Goal: Task Accomplishment & Management: Manage account settings

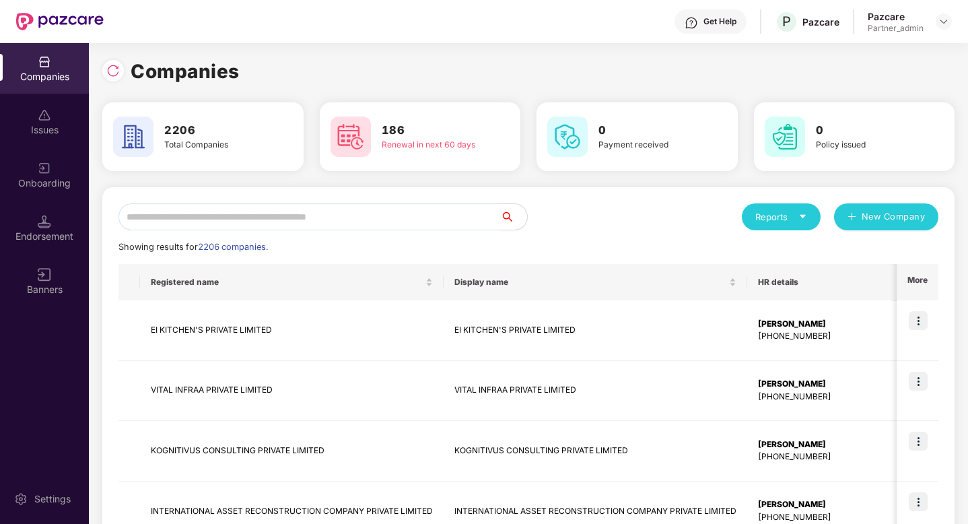
click at [311, 226] on input "text" at bounding box center [309, 216] width 382 height 27
paste input "****"
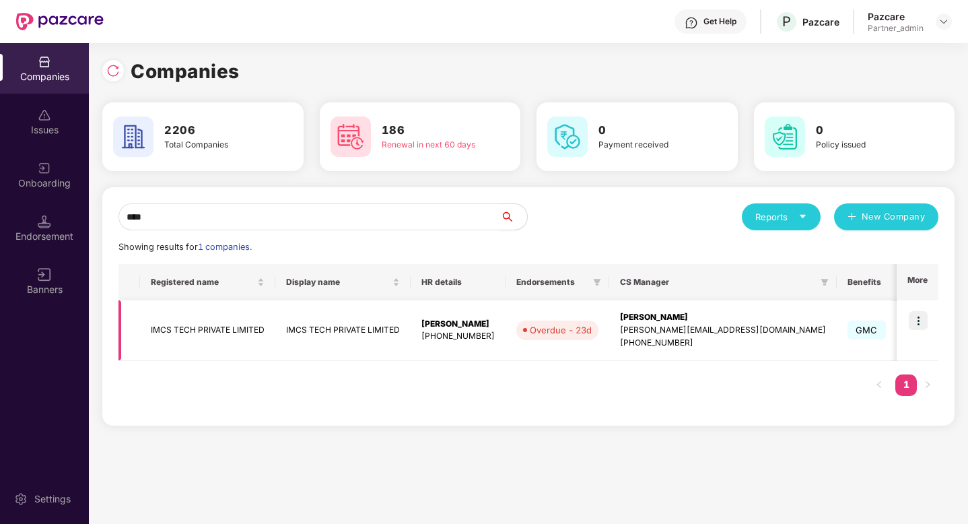
type input "****"
click at [920, 325] on img at bounding box center [918, 320] width 19 height 19
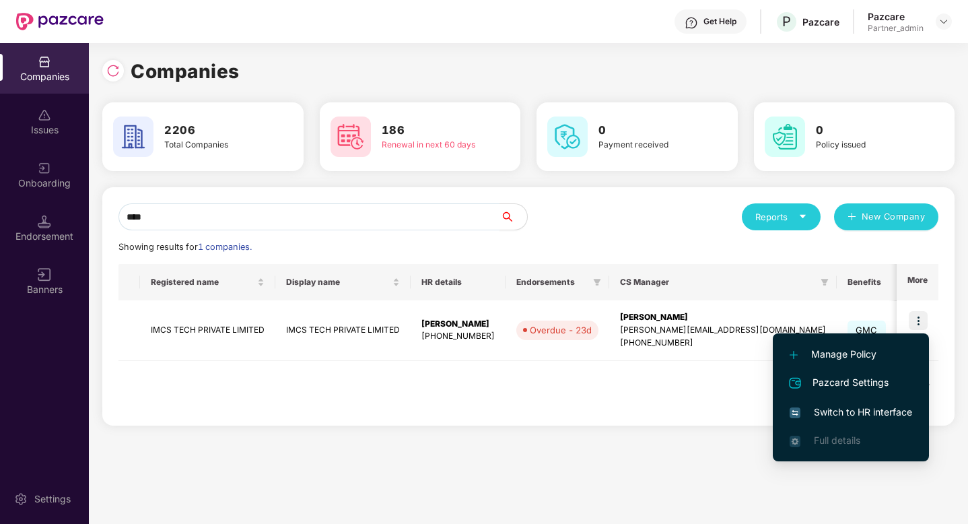
click at [839, 407] on span "Switch to HR interface" at bounding box center [851, 412] width 123 height 15
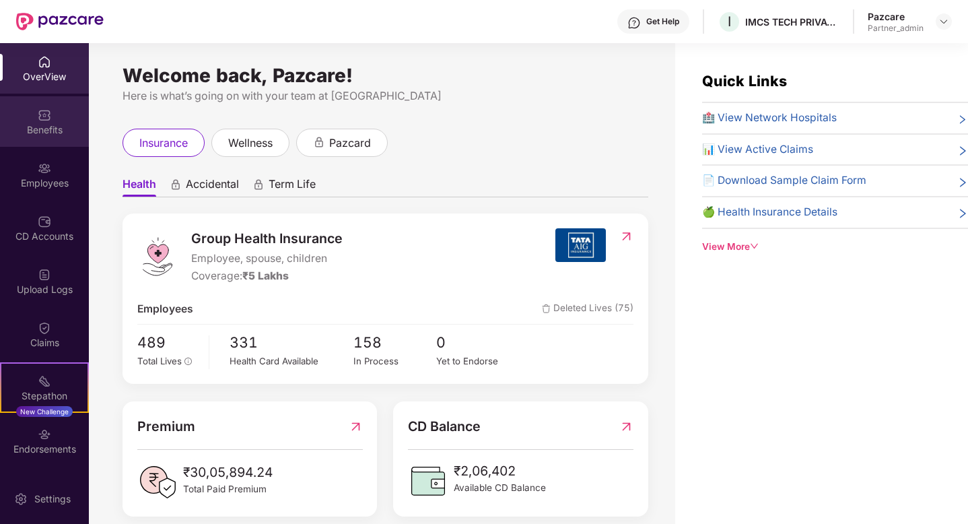
click at [56, 131] on div "Benefits" at bounding box center [44, 129] width 89 height 13
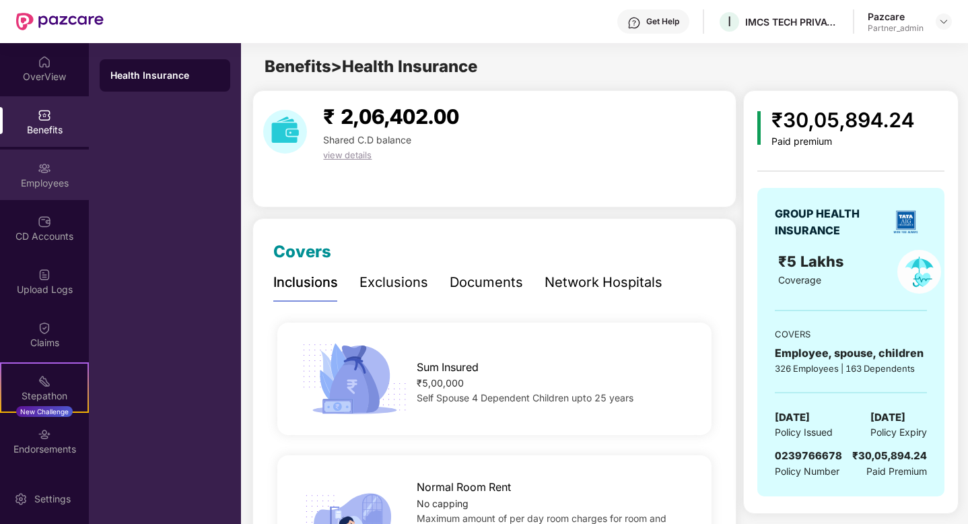
click at [53, 197] on div "Employees" at bounding box center [44, 174] width 89 height 50
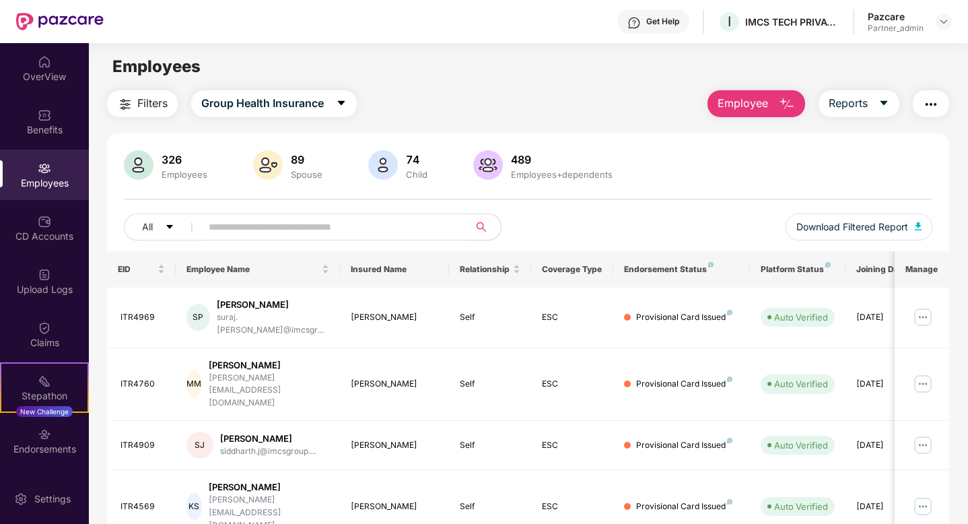
click at [156, 96] on span "Filters" at bounding box center [152, 103] width 30 height 17
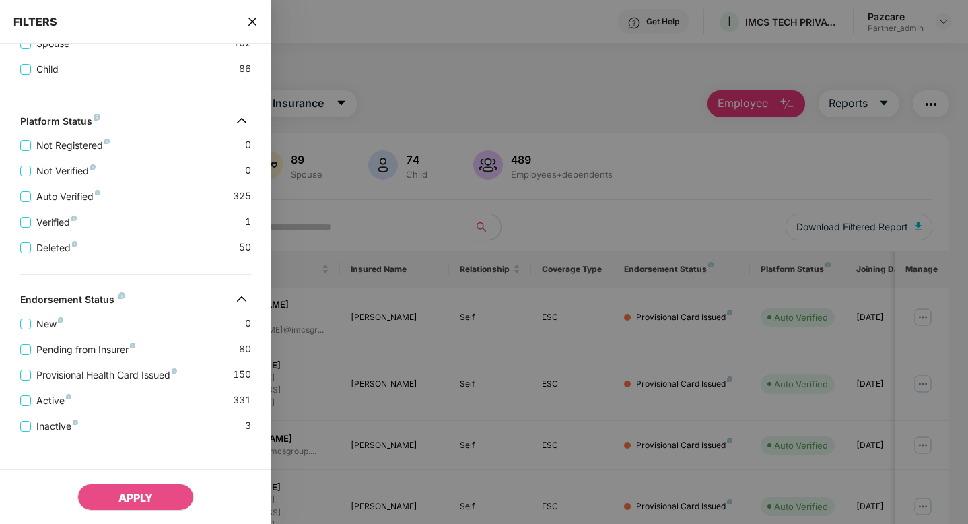
scroll to position [319, 0]
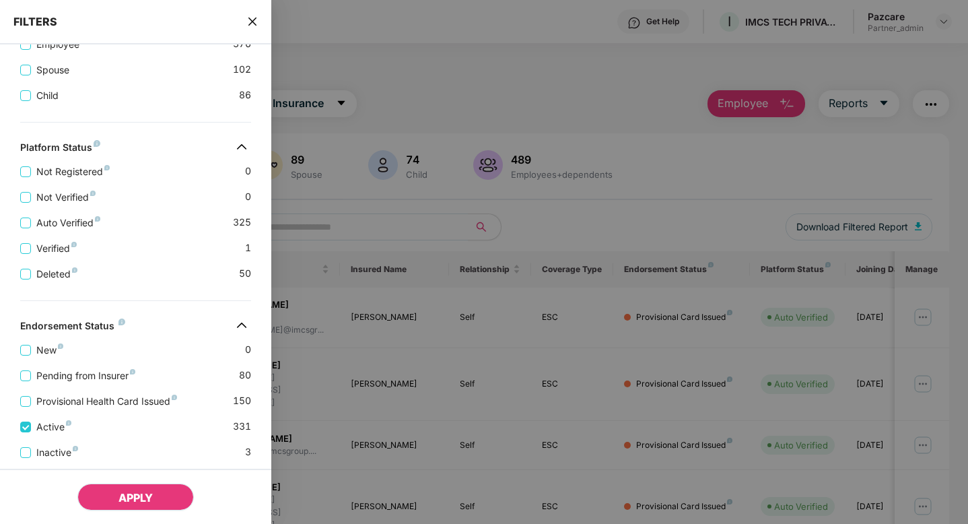
click at [139, 506] on button "APPLY" at bounding box center [135, 496] width 116 height 27
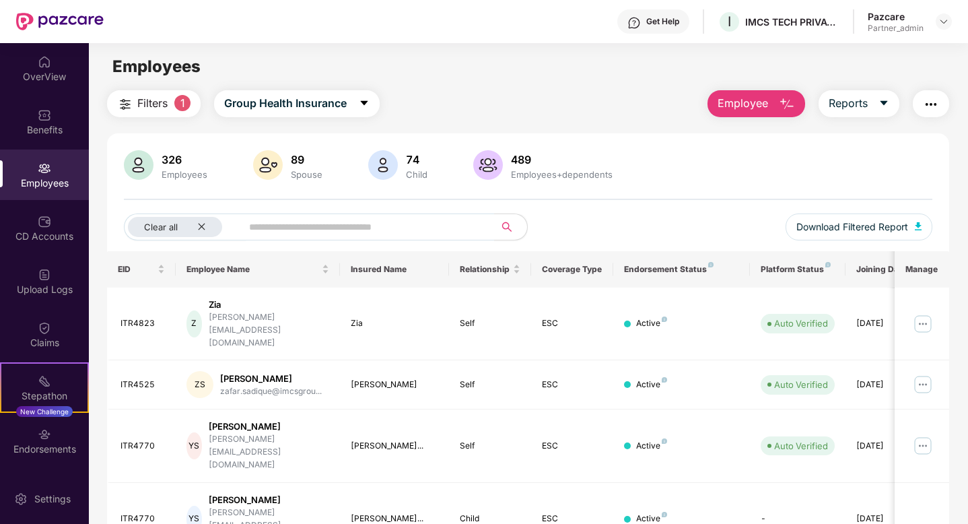
scroll to position [20, 0]
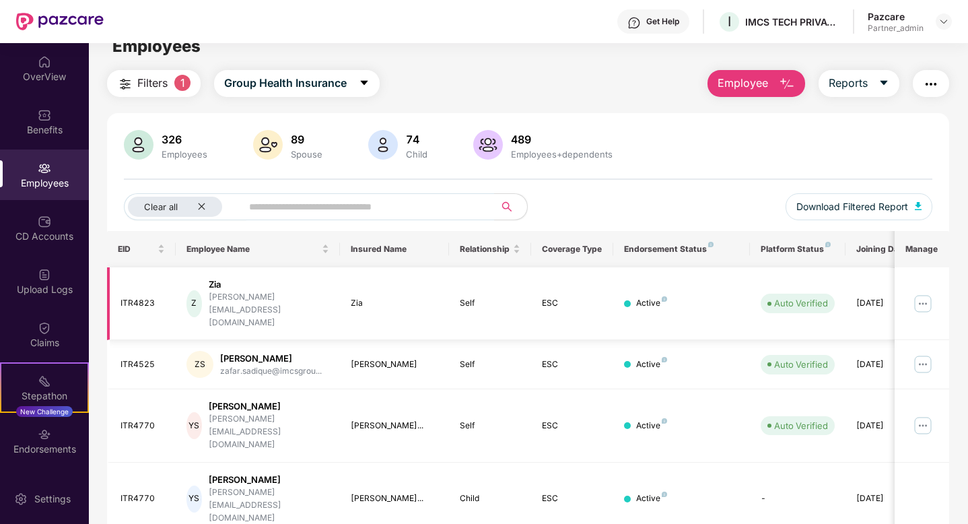
click at [928, 296] on img at bounding box center [923, 304] width 22 height 22
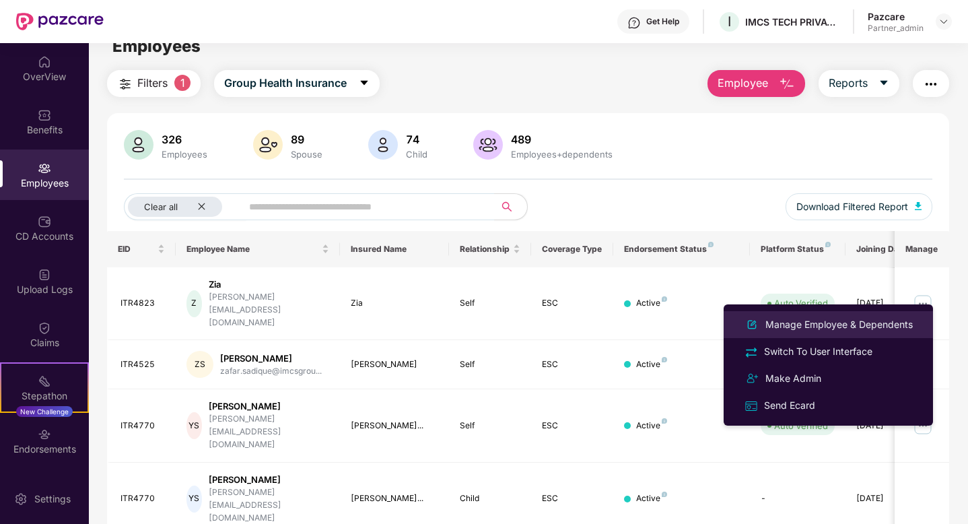
click at [868, 316] on li "Manage Employee & Dependents" at bounding box center [828, 324] width 209 height 27
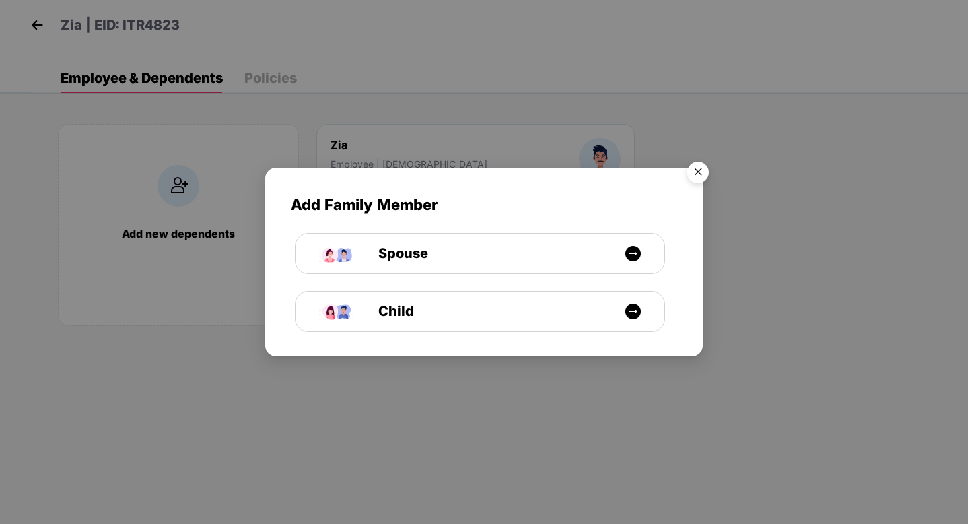
click at [701, 178] on img "Close" at bounding box center [698, 175] width 38 height 38
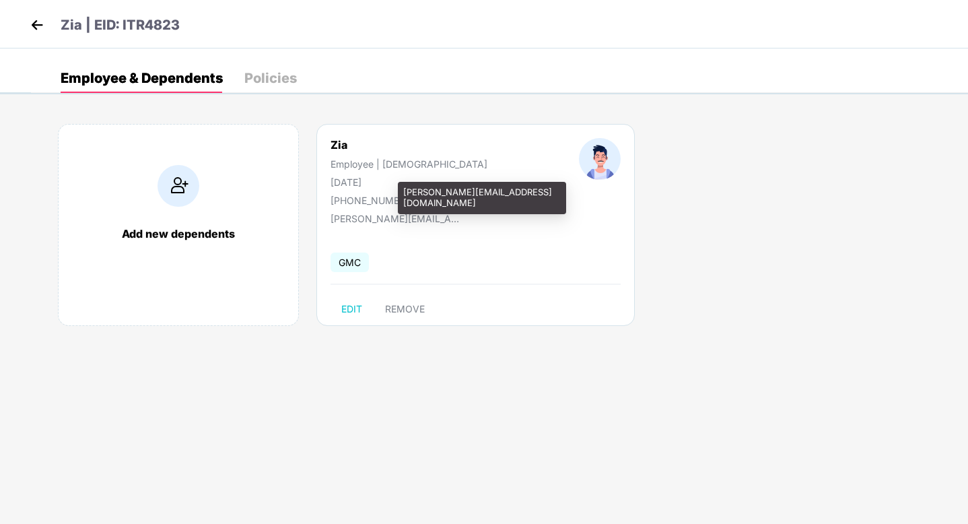
click at [386, 223] on div "[PERSON_NAME][EMAIL_ADDRESS][DOMAIN_NAME]" at bounding box center [398, 218] width 135 height 11
copy div "[PERSON_NAME][EMAIL_ADDRESS][DOMAIN_NAME]"
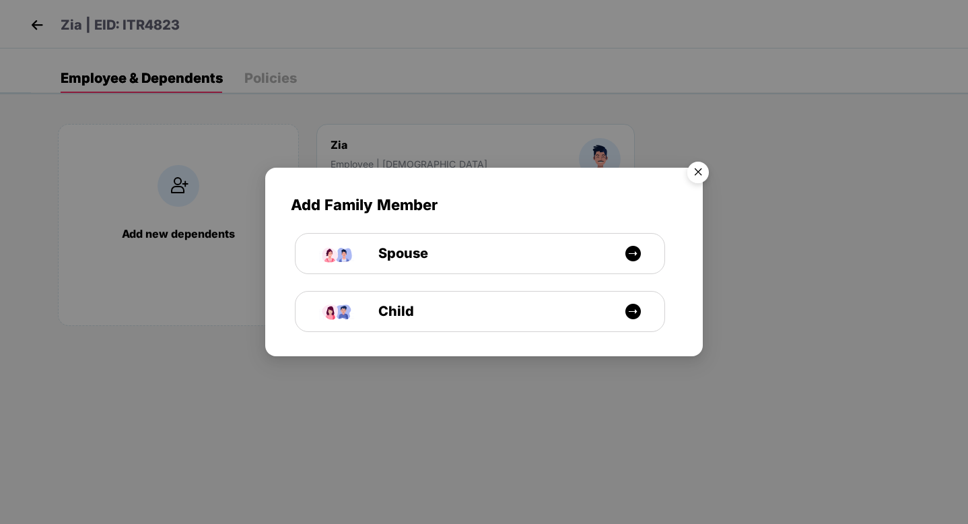
click at [698, 172] on img "Close" at bounding box center [698, 175] width 38 height 38
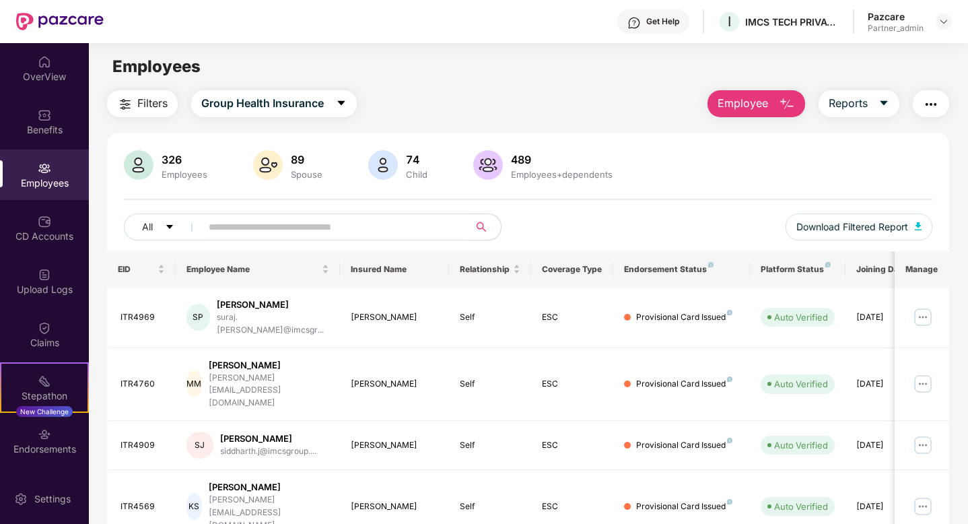
scroll to position [1, 0]
click at [162, 98] on span "Filters" at bounding box center [152, 102] width 30 height 17
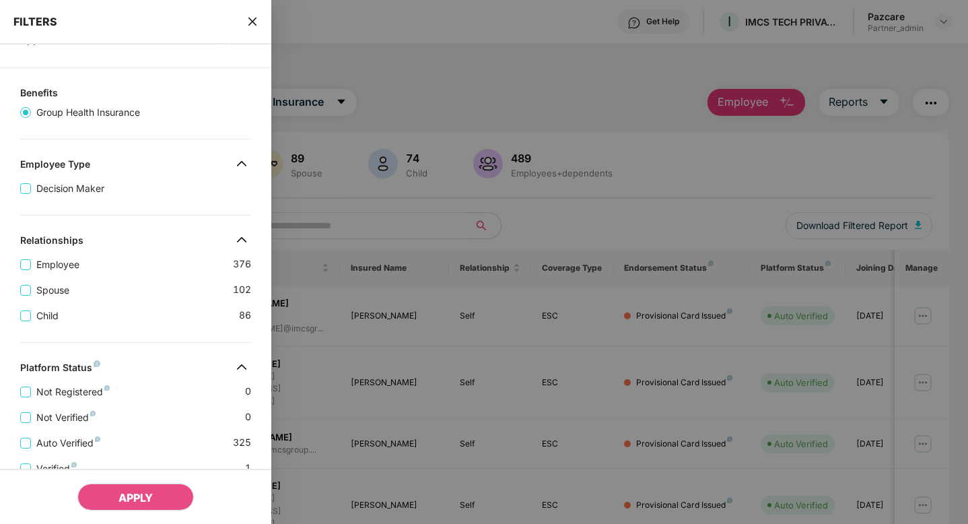
scroll to position [329, 0]
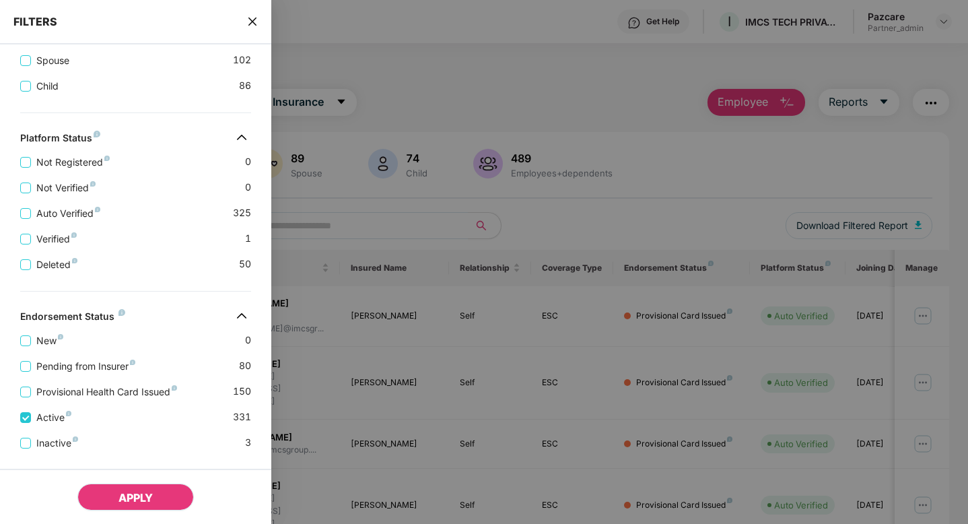
click at [149, 501] on span "APPLY" at bounding box center [135, 497] width 34 height 13
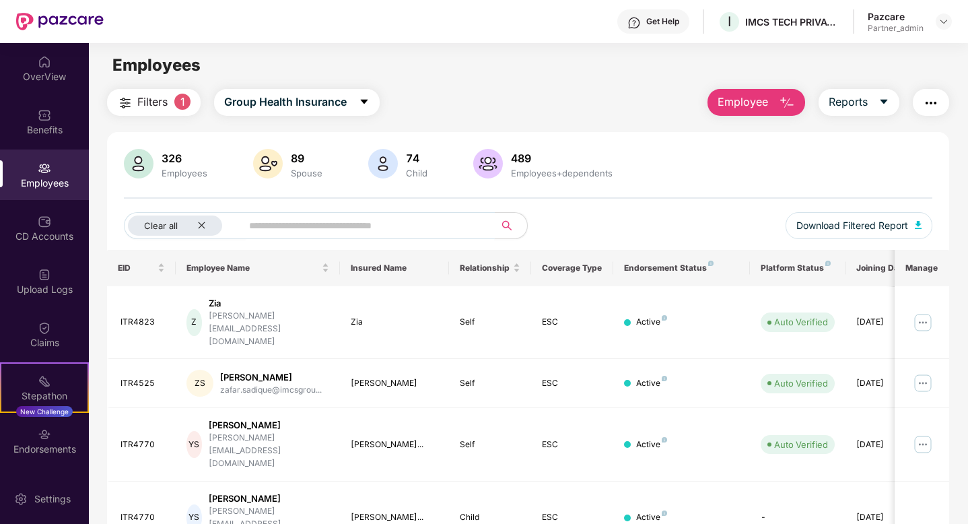
click at [384, 223] on input "text" at bounding box center [362, 225] width 227 height 20
paste input "**********"
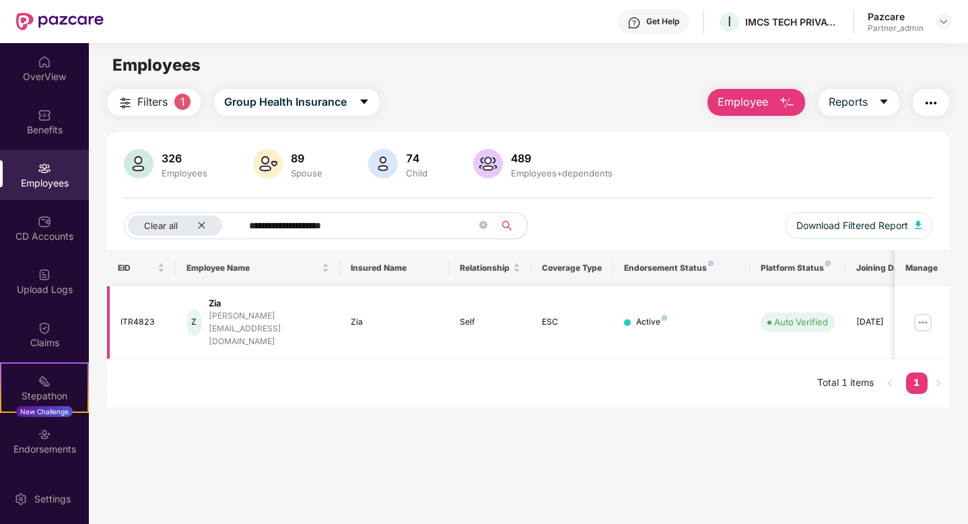
type input "**********"
click at [915, 312] on img at bounding box center [923, 323] width 22 height 22
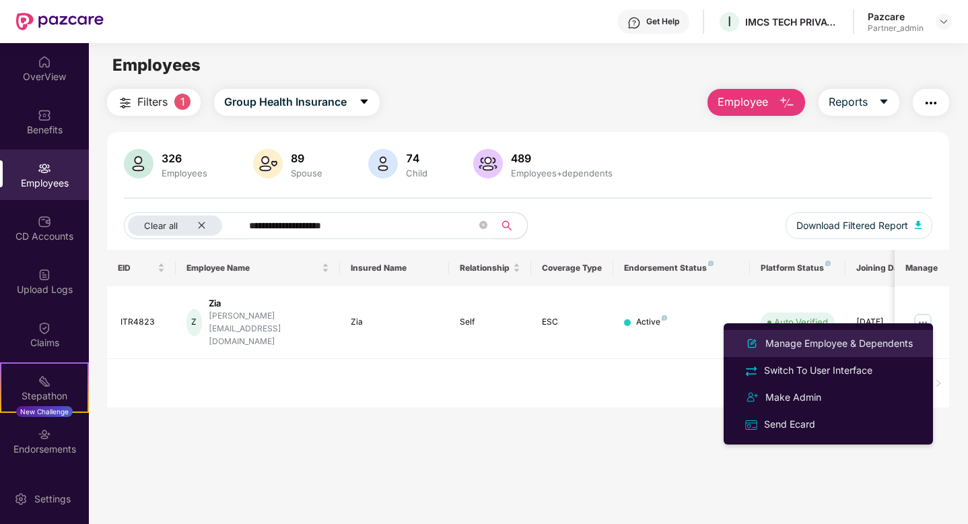
click at [856, 343] on div "Manage Employee & Dependents" at bounding box center [839, 343] width 153 height 15
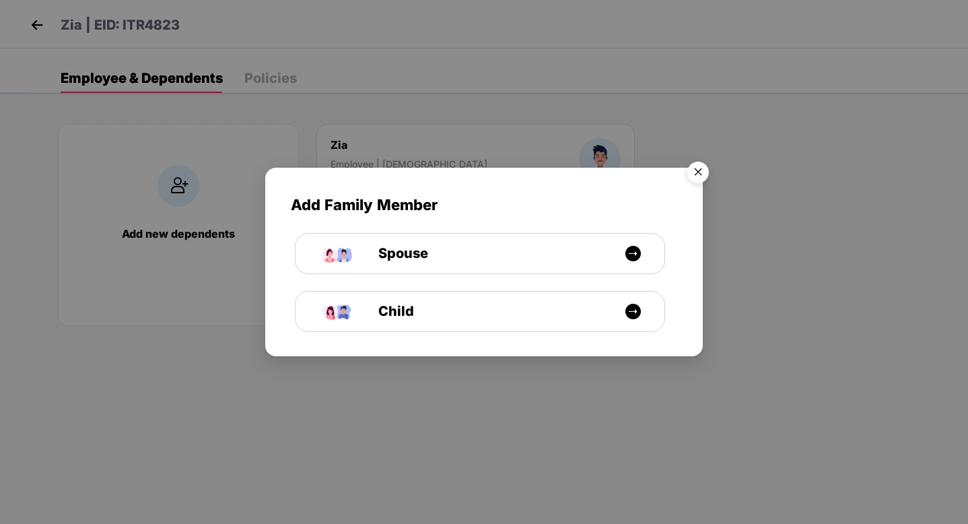
click at [704, 168] on img "Close" at bounding box center [698, 175] width 38 height 38
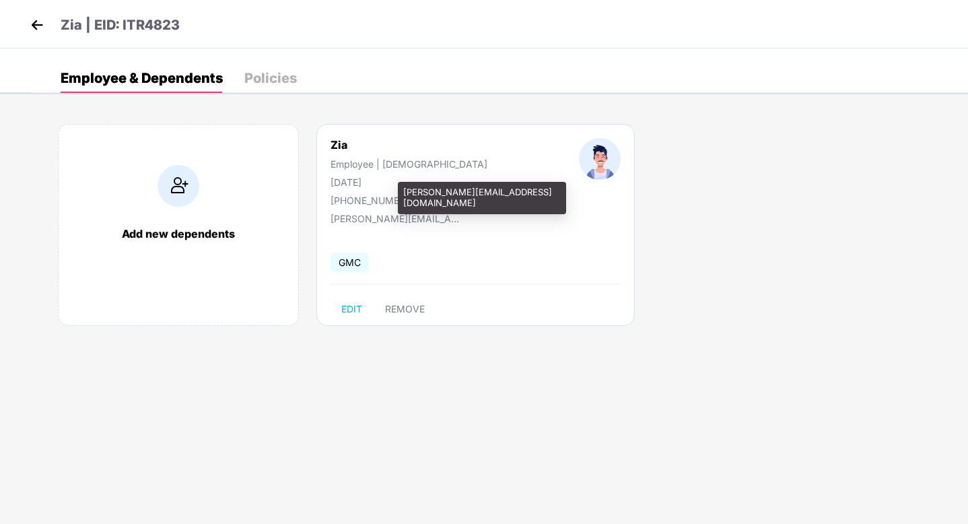
click at [419, 215] on div "[PERSON_NAME][EMAIL_ADDRESS][DOMAIN_NAME]" at bounding box center [398, 218] width 135 height 11
copy div "[PERSON_NAME][EMAIL_ADDRESS][DOMAIN_NAME]"
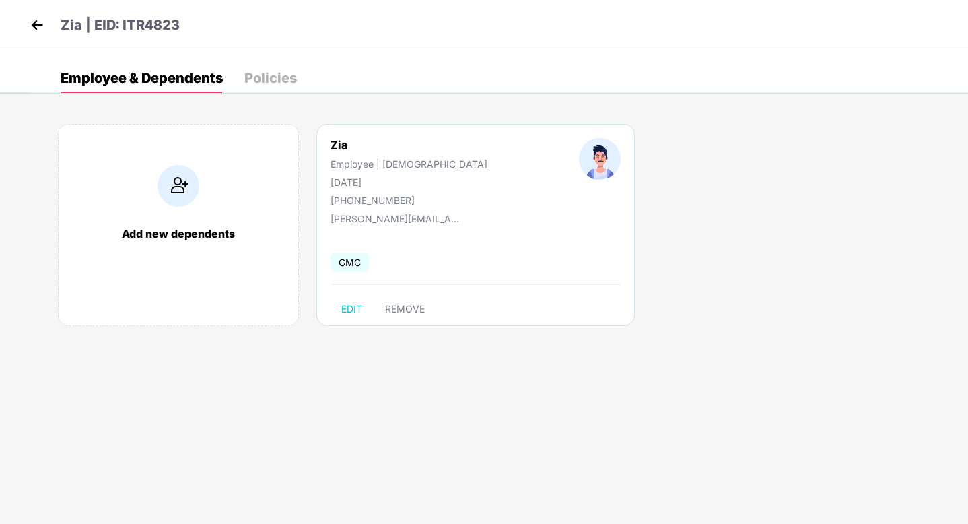
click at [265, 73] on div "Policies" at bounding box center [270, 77] width 53 height 13
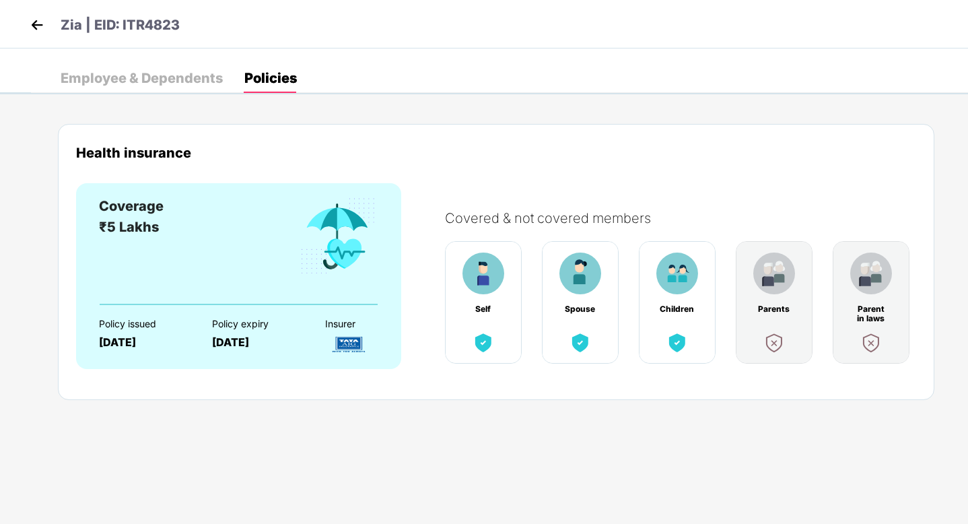
click at [36, 30] on img at bounding box center [37, 25] width 20 height 20
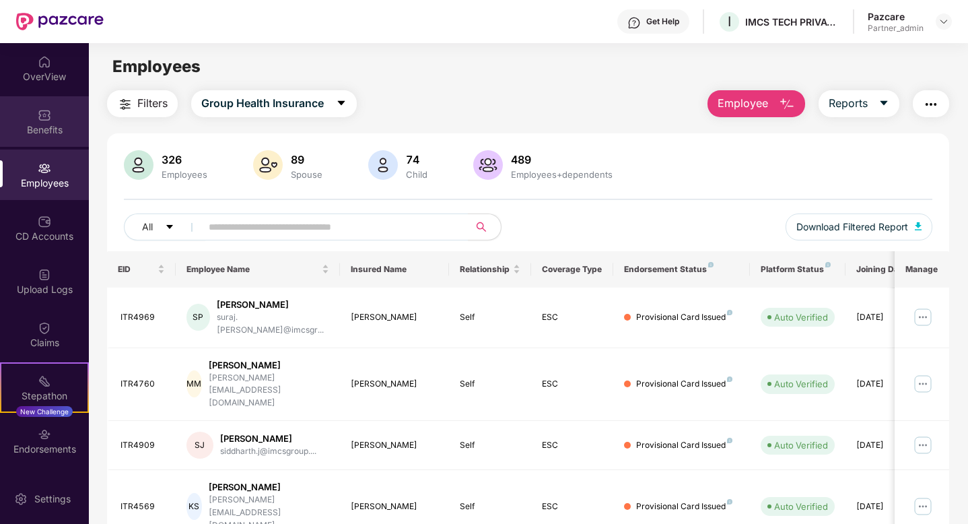
click at [61, 123] on div "Benefits" at bounding box center [44, 129] width 89 height 13
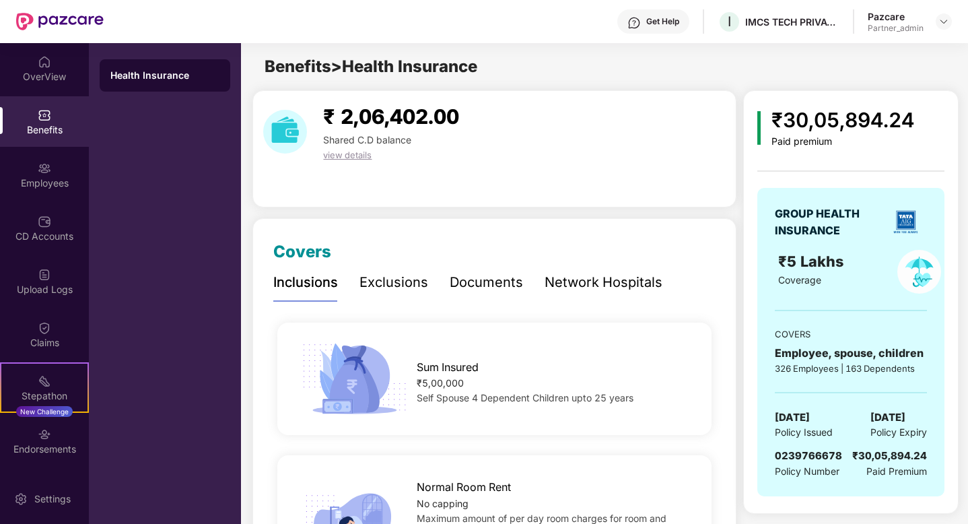
click at [906, 224] on img at bounding box center [906, 222] width 34 height 34
click at [36, 192] on div "Employees" at bounding box center [44, 174] width 89 height 50
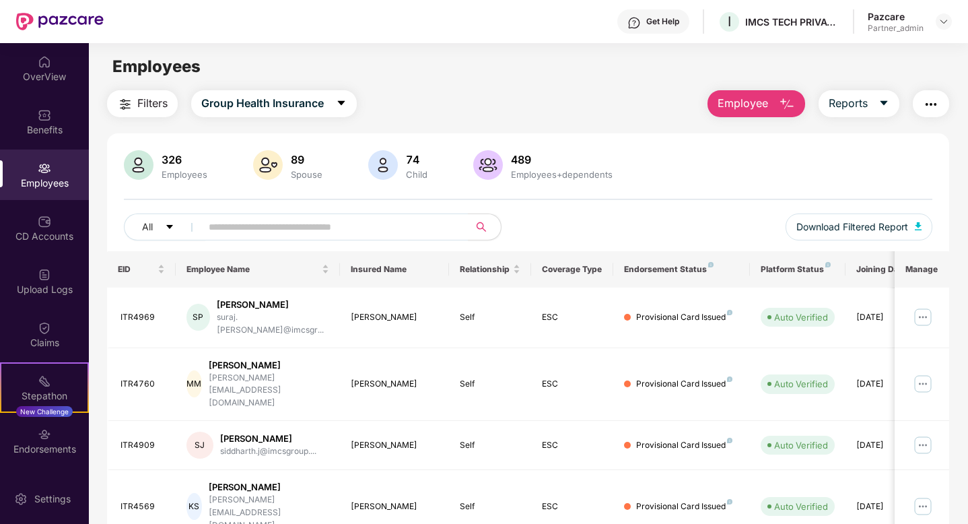
click at [147, 102] on span "Filters" at bounding box center [152, 103] width 30 height 17
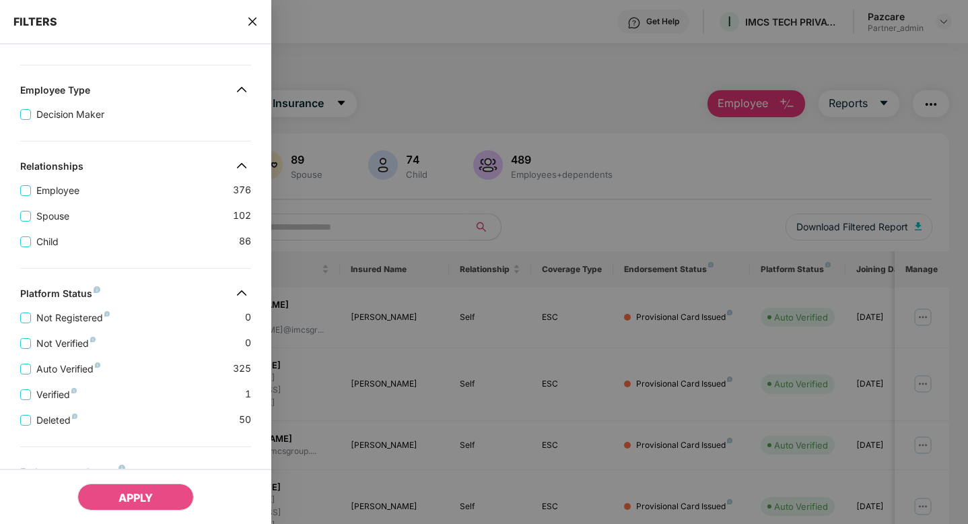
scroll to position [329, 0]
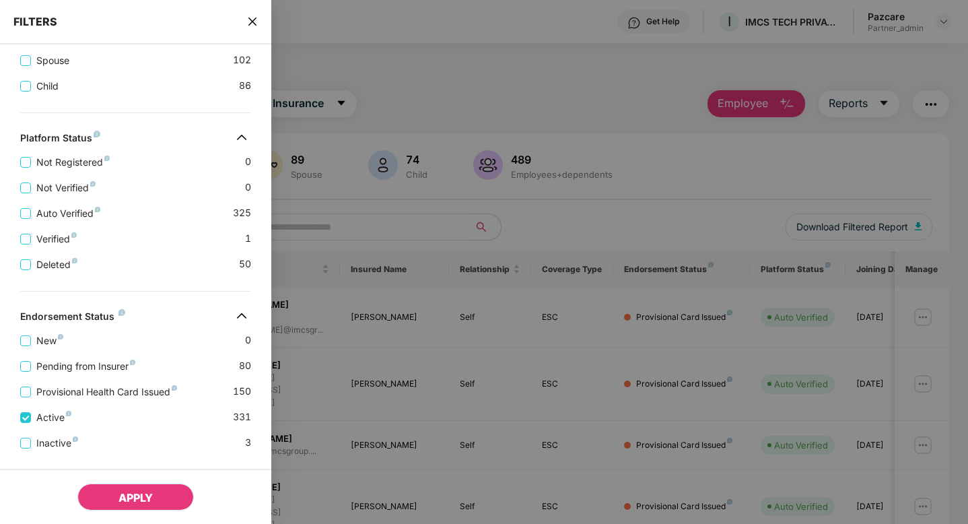
click at [135, 488] on button "APPLY" at bounding box center [135, 496] width 116 height 27
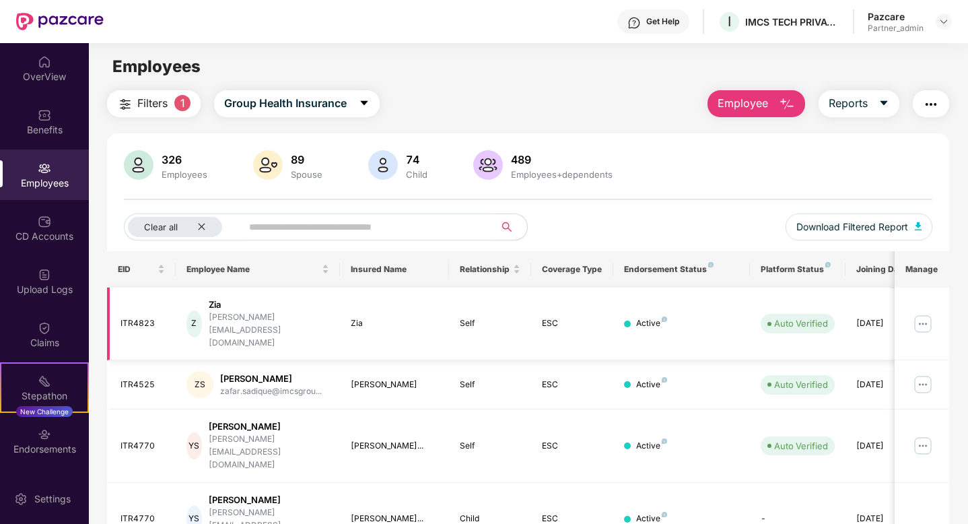
click at [890, 317] on div "[DATE]" at bounding box center [886, 323] width 61 height 13
click at [919, 313] on img at bounding box center [923, 324] width 22 height 22
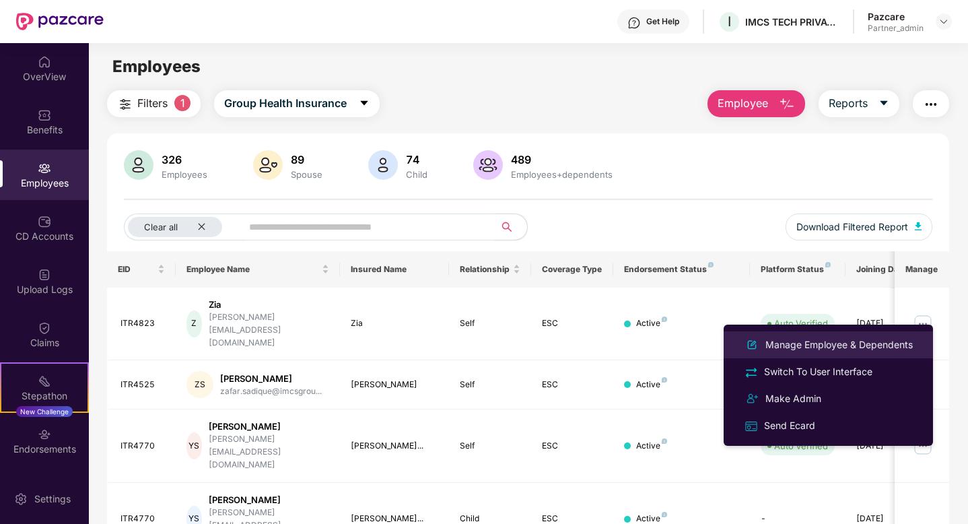
click at [790, 342] on div "Manage Employee & Dependents" at bounding box center [839, 344] width 153 height 15
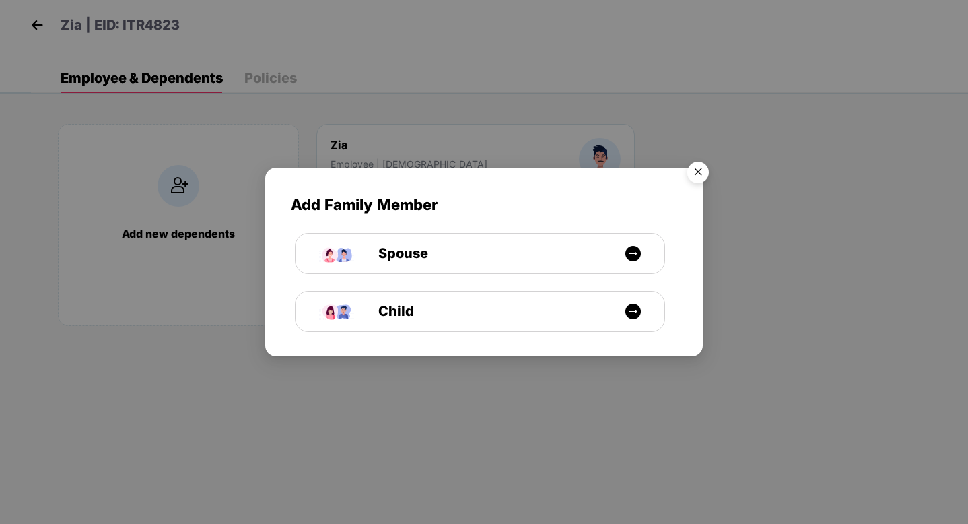
click at [692, 174] on img "Close" at bounding box center [698, 175] width 38 height 38
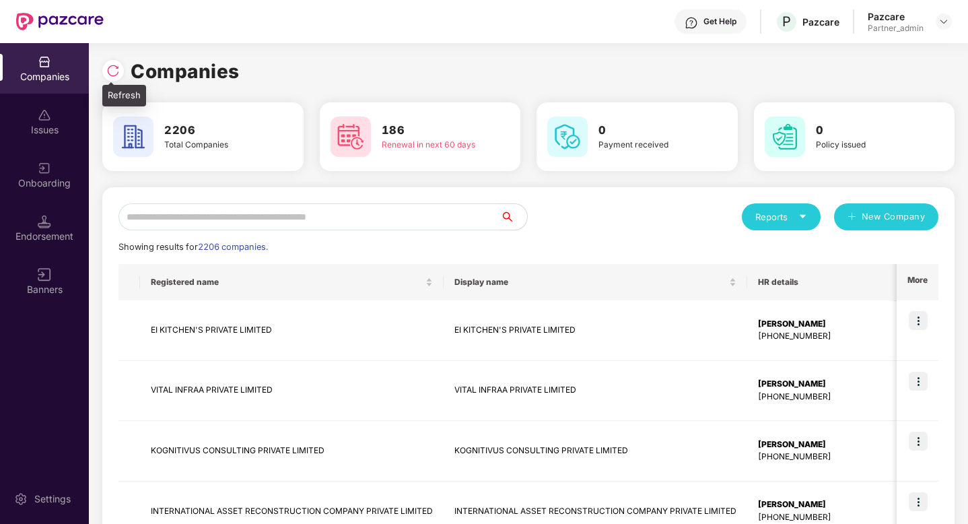
click at [115, 73] on img at bounding box center [112, 70] width 13 height 13
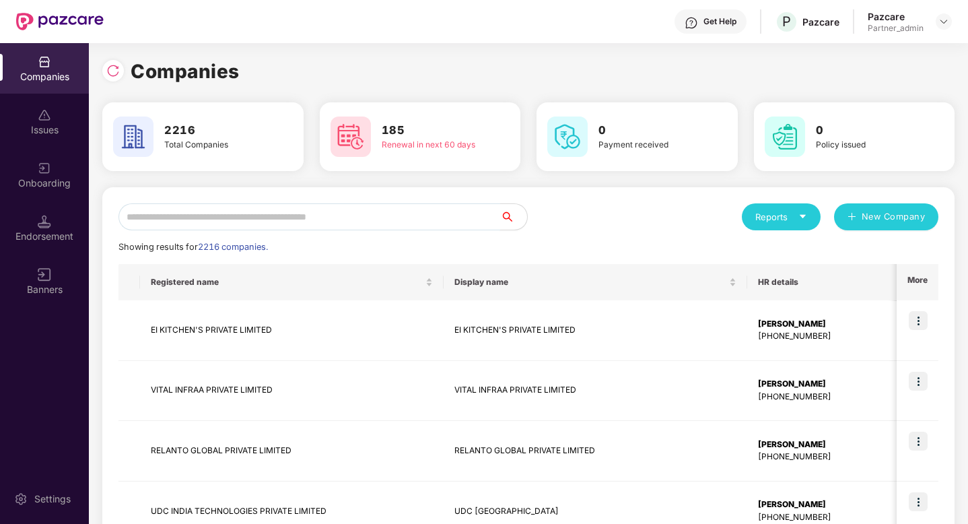
click at [409, 225] on input "text" at bounding box center [309, 216] width 382 height 27
paste input "****"
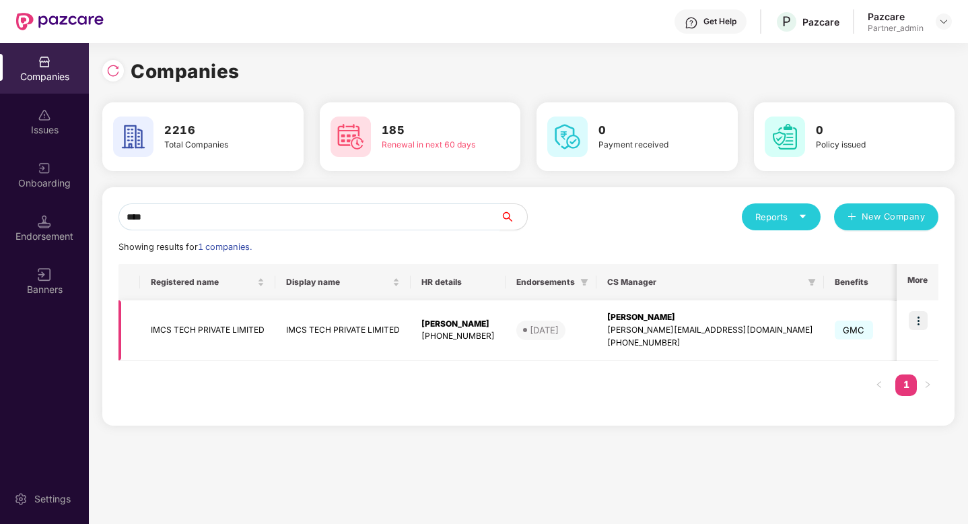
type input "****"
click at [917, 318] on img at bounding box center [918, 320] width 19 height 19
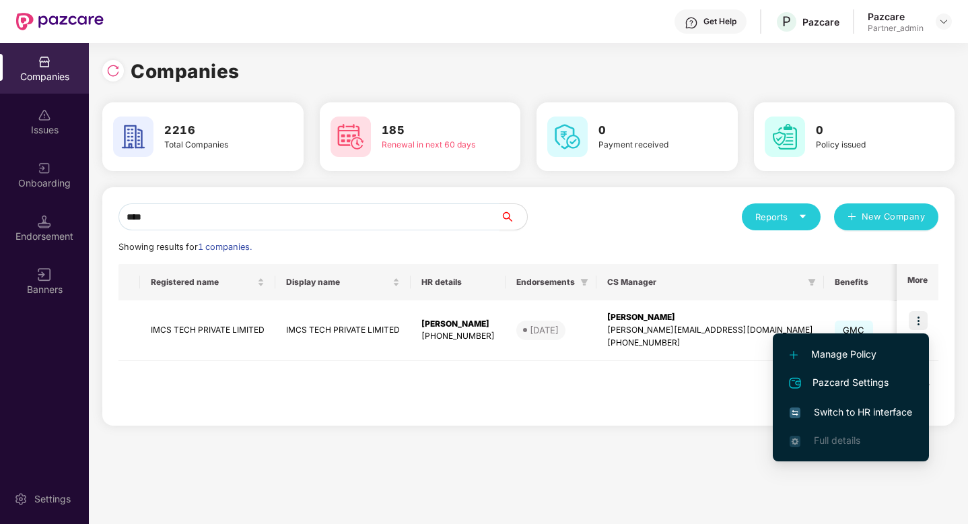
click at [878, 407] on span "Switch to HR interface" at bounding box center [851, 412] width 123 height 15
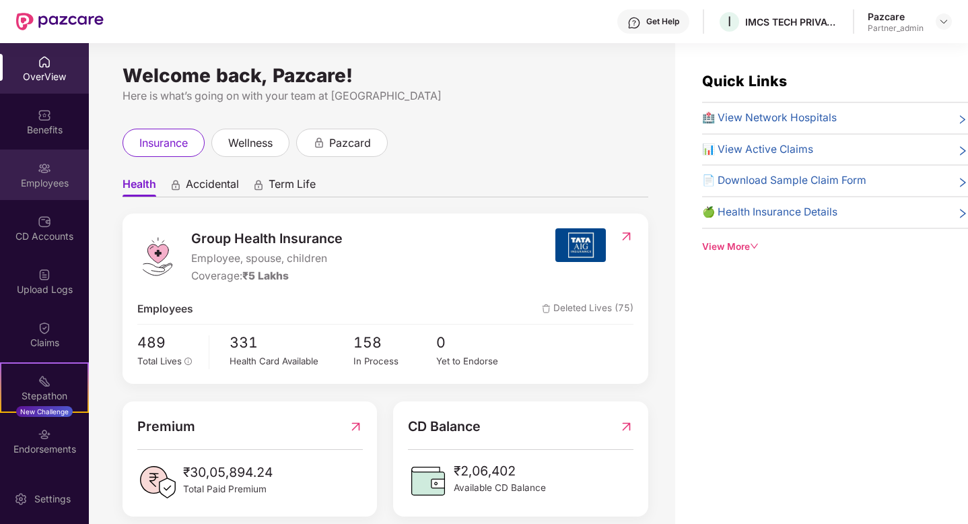
click at [55, 182] on div "Employees" at bounding box center [44, 182] width 89 height 13
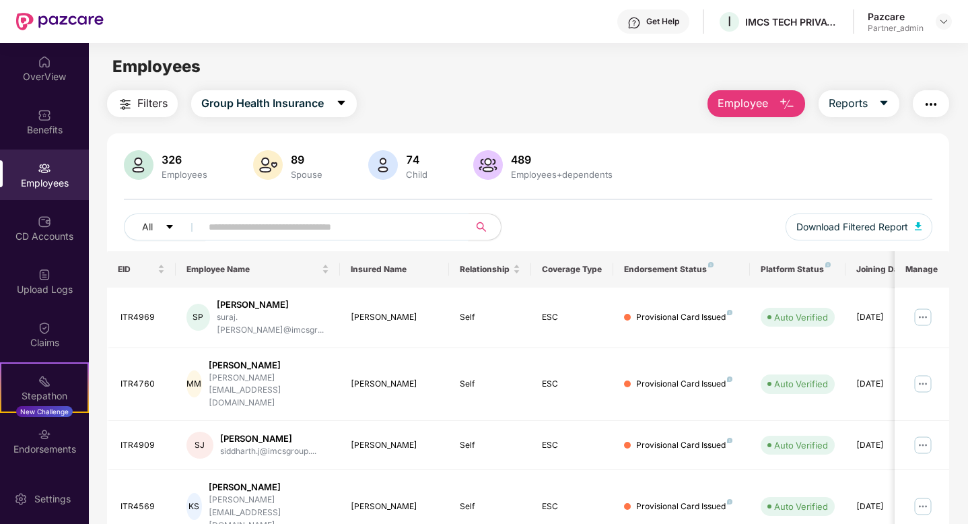
click at [255, 223] on input "text" at bounding box center [330, 227] width 242 height 20
paste input "**********"
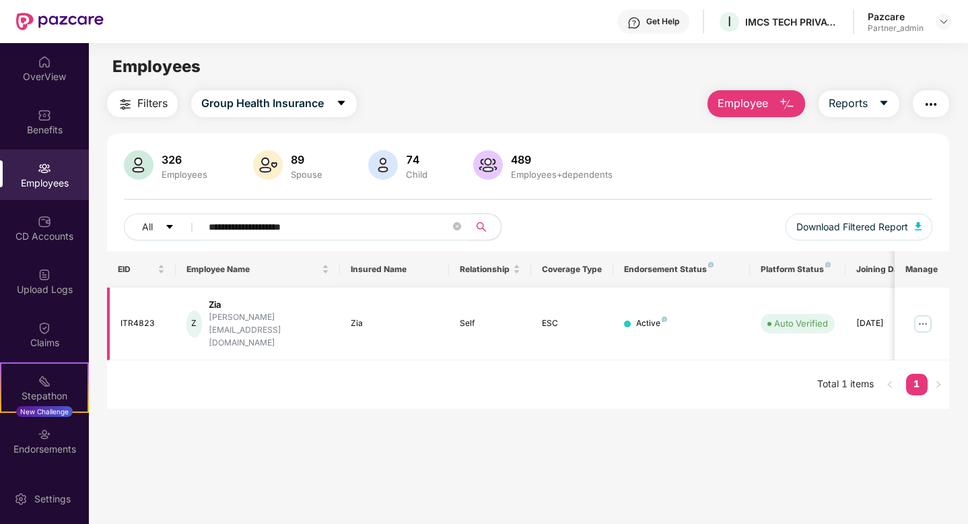
type input "**********"
click at [920, 313] on img at bounding box center [923, 324] width 22 height 22
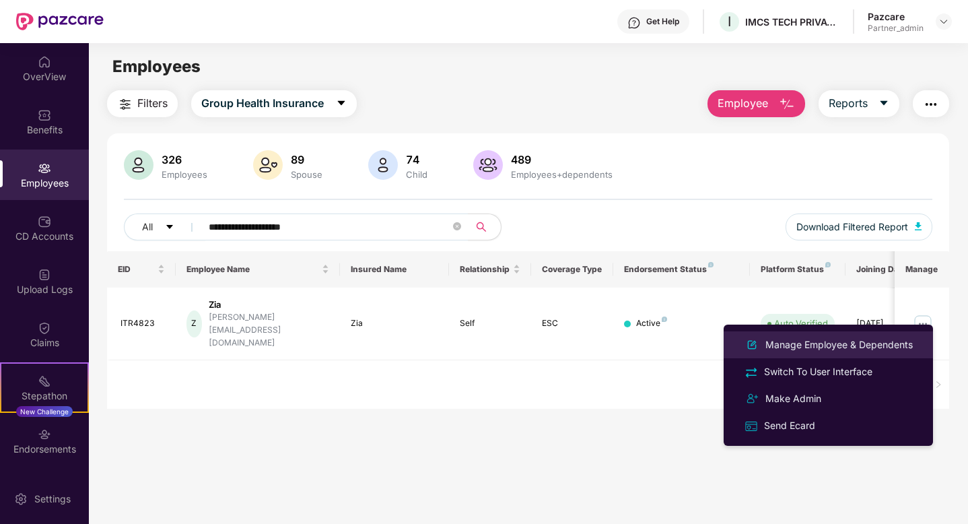
click at [858, 345] on div "Manage Employee & Dependents" at bounding box center [839, 344] width 153 height 15
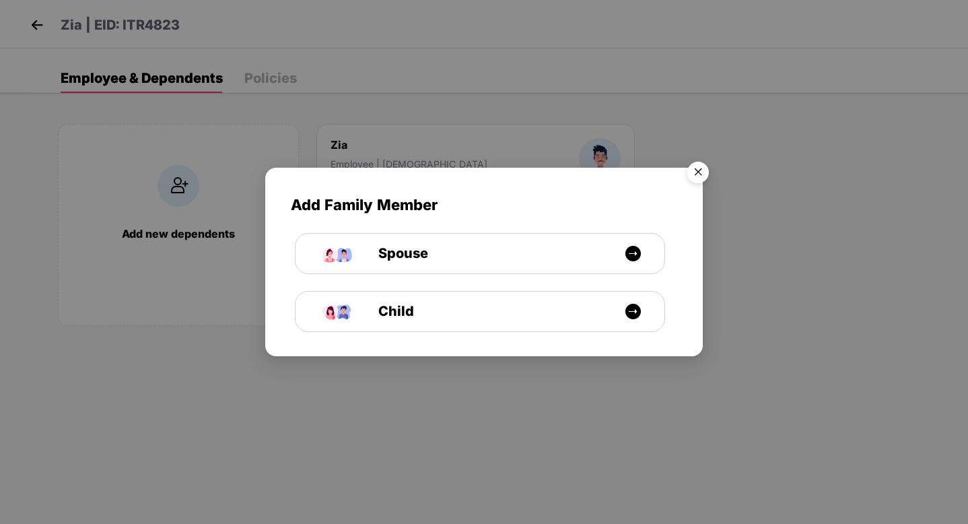
click at [703, 171] on img "Close" at bounding box center [698, 175] width 38 height 38
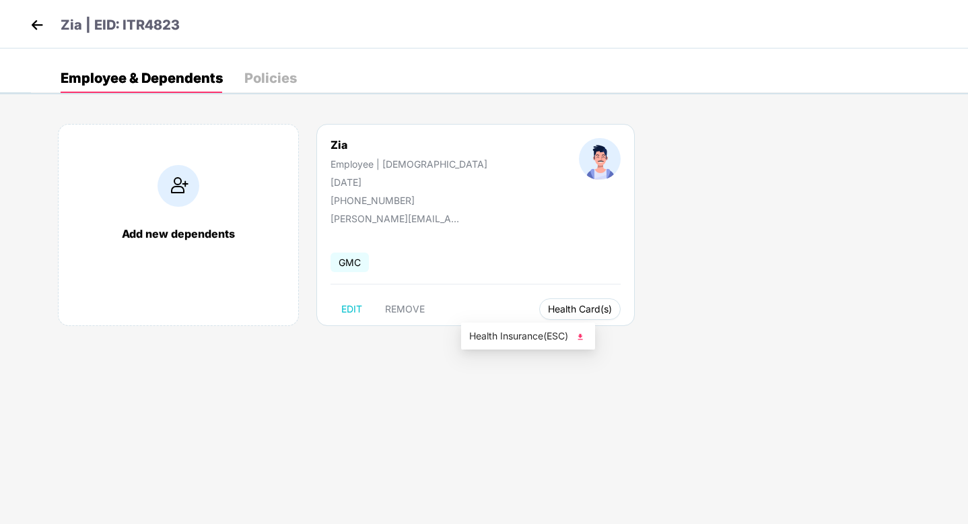
click at [548, 310] on span "Health Card(s)" at bounding box center [580, 309] width 64 height 7
click at [524, 333] on div "Add new dependents Zia Employee | Male 12 June 1998 +916395317985 merrick@imcsg…" at bounding box center [499, 232] width 937 height 256
click at [530, 343] on span "Health Insurance(ESC)" at bounding box center [528, 336] width 118 height 15
click at [275, 76] on div "Policies" at bounding box center [270, 77] width 53 height 13
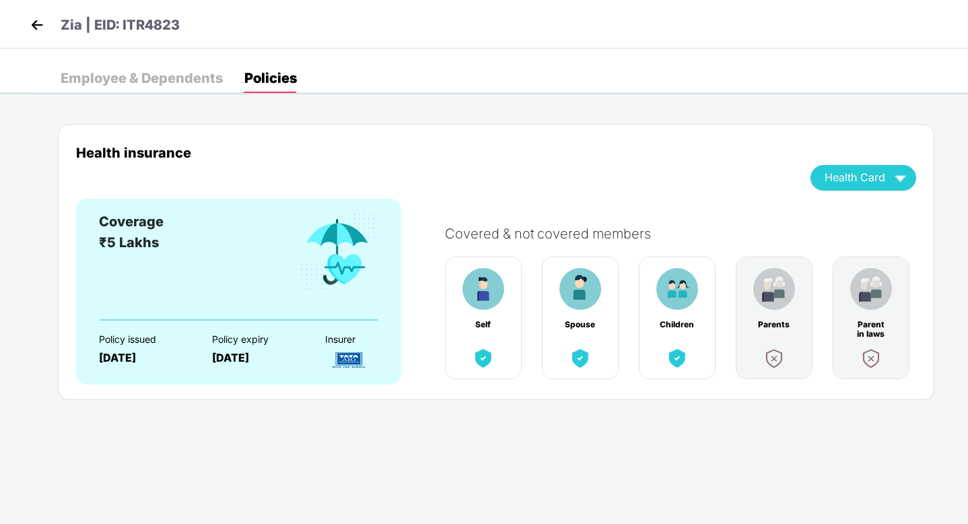
click at [37, 26] on img at bounding box center [37, 25] width 20 height 20
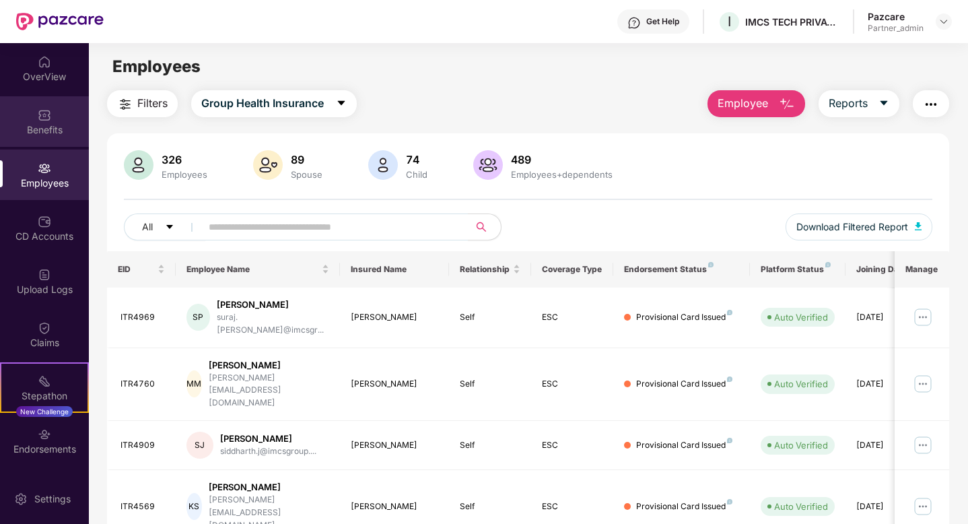
click at [58, 124] on div "Benefits" at bounding box center [44, 129] width 89 height 13
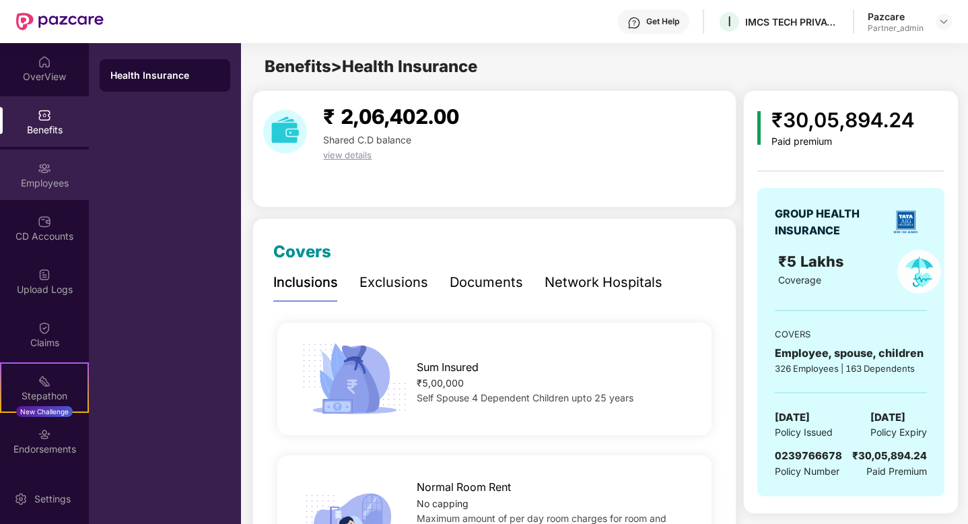
click at [38, 186] on div "Employees" at bounding box center [44, 182] width 89 height 13
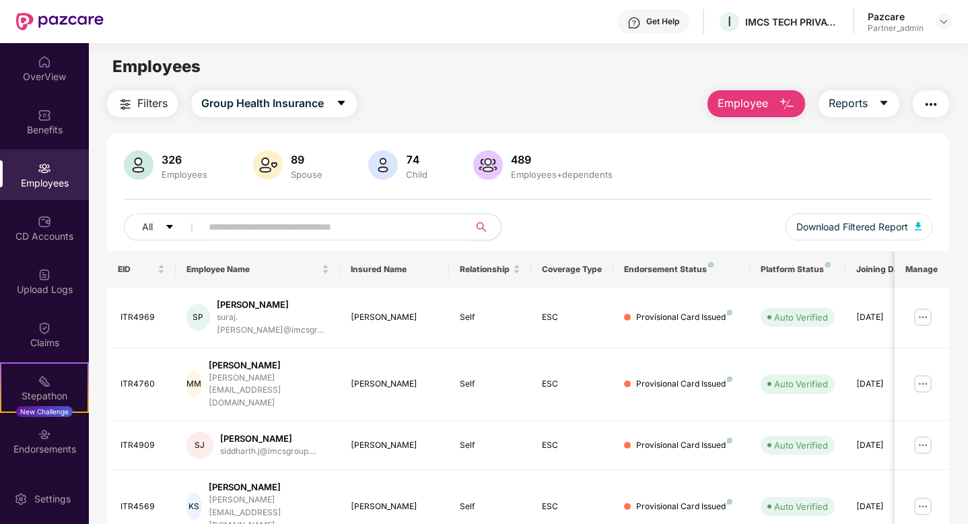
click at [320, 231] on input "text" at bounding box center [330, 227] width 242 height 20
paste input "**********"
type input "**********"
paste input "**********"
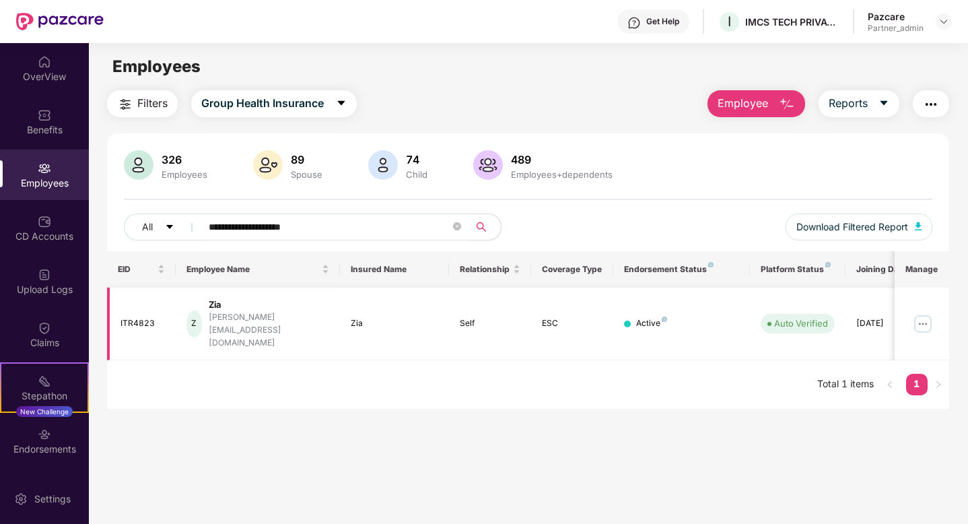
type input "**********"
click at [925, 313] on img at bounding box center [923, 324] width 22 height 22
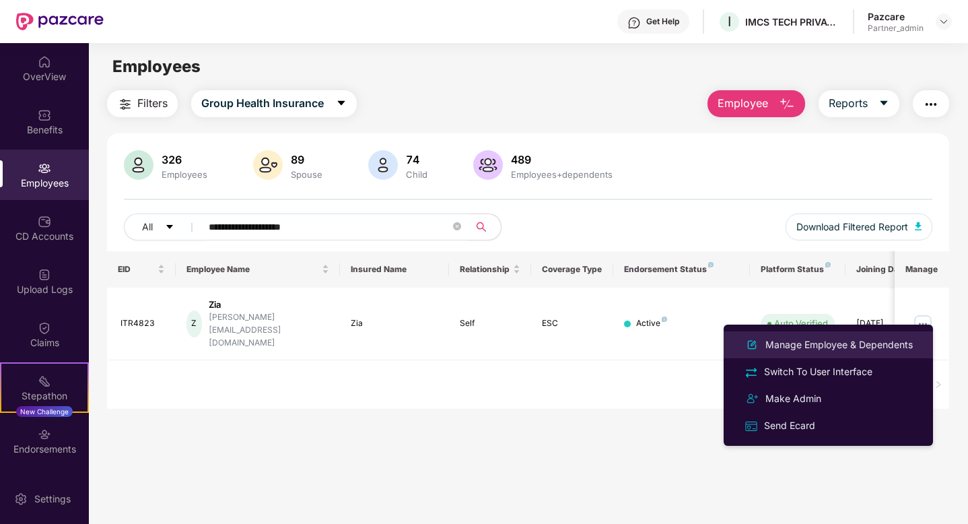
click at [868, 342] on div "Manage Employee & Dependents" at bounding box center [839, 344] width 153 height 15
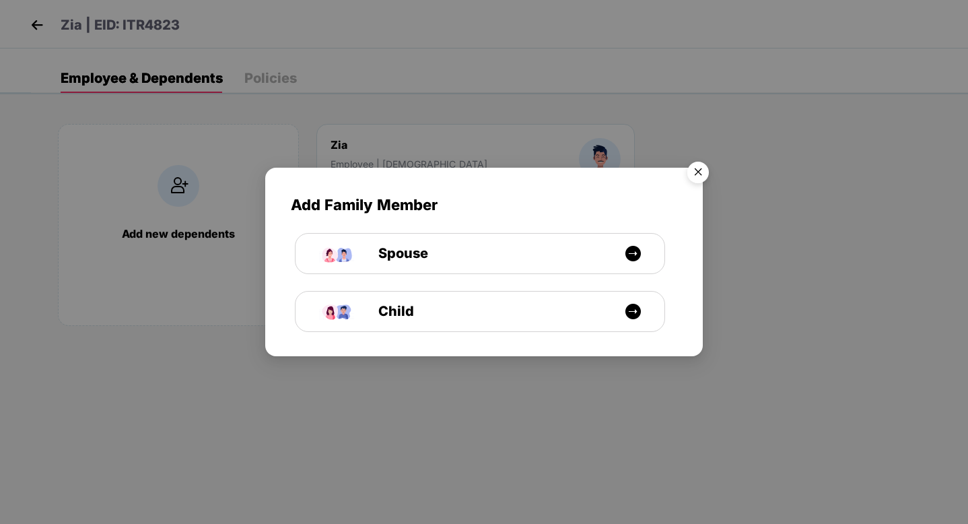
click at [699, 177] on img "Close" at bounding box center [698, 175] width 38 height 38
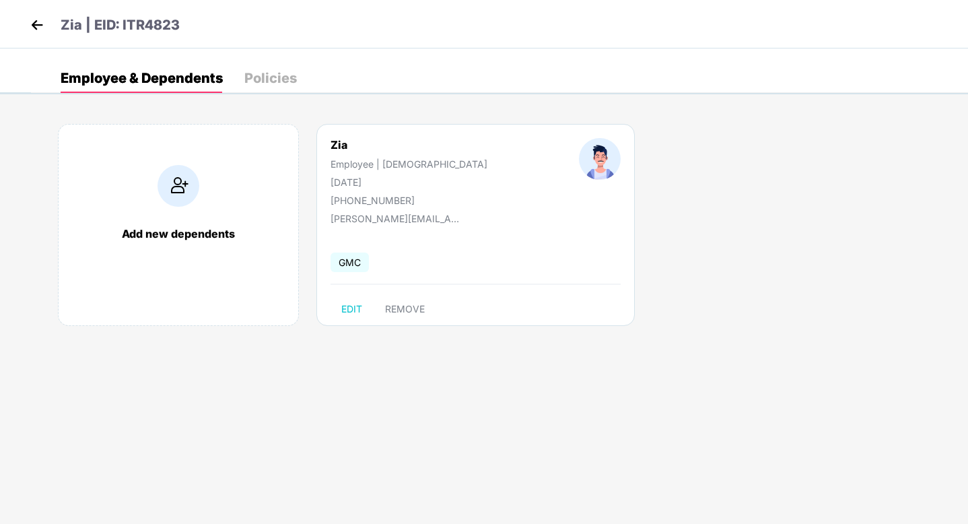
click at [36, 25] on img at bounding box center [37, 25] width 20 height 20
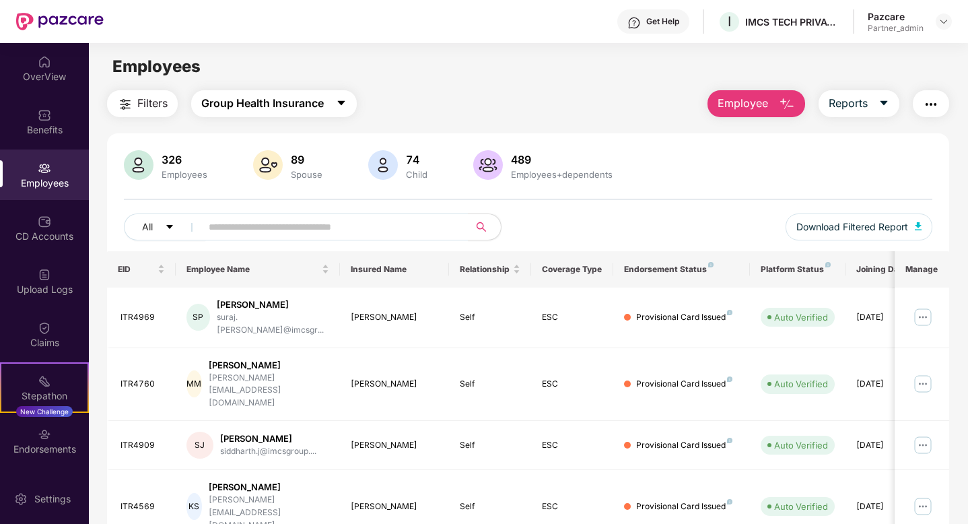
click at [234, 106] on span "Group Health Insurance" at bounding box center [262, 103] width 123 height 17
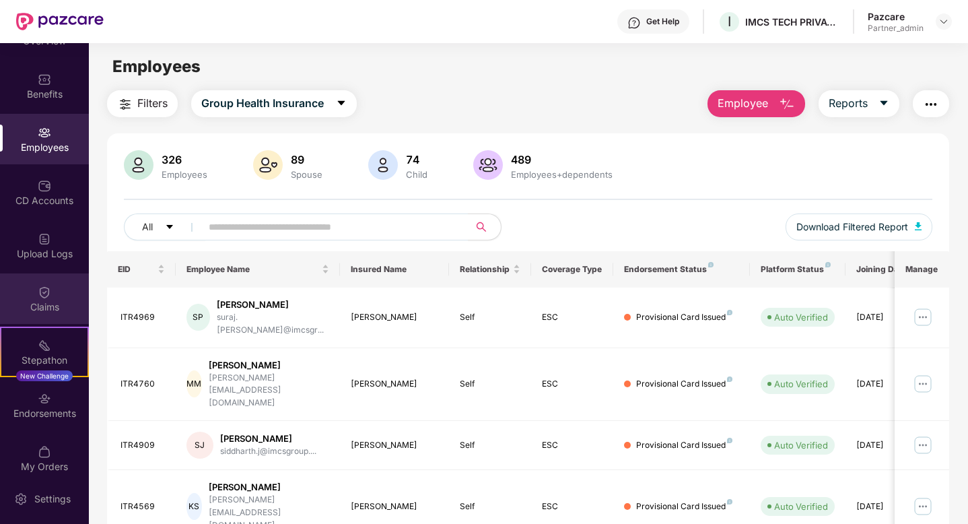
scroll to position [48, 0]
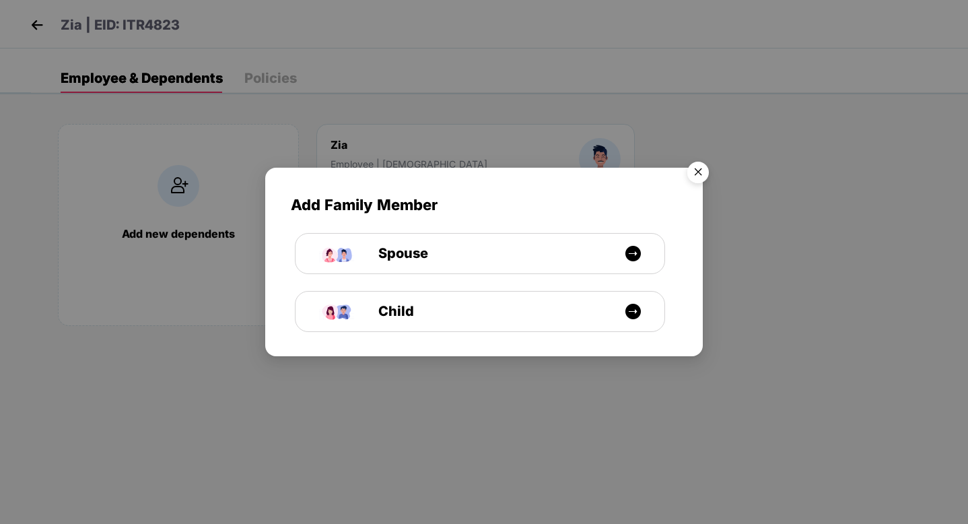
click at [36, 23] on div "Add Family Member Spouse Child" at bounding box center [484, 262] width 968 height 524
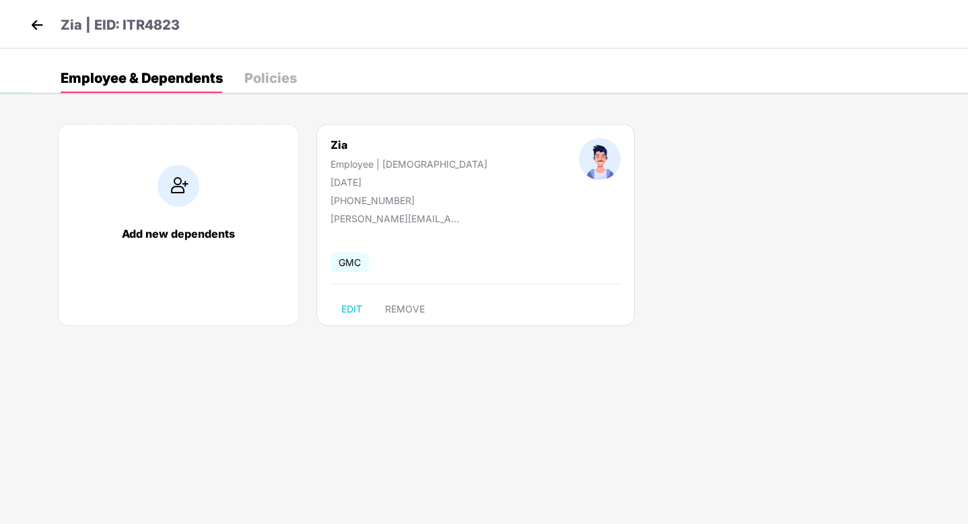
click at [36, 23] on img at bounding box center [37, 25] width 20 height 20
